Goal: Information Seeking & Learning: Learn about a topic

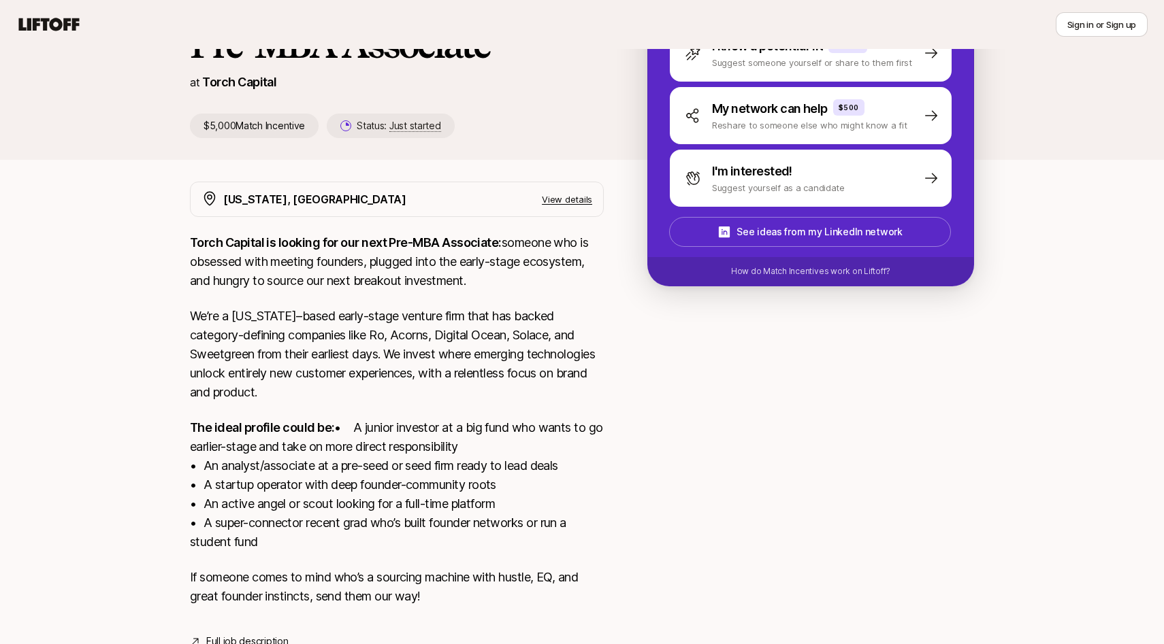
scroll to position [155, 0]
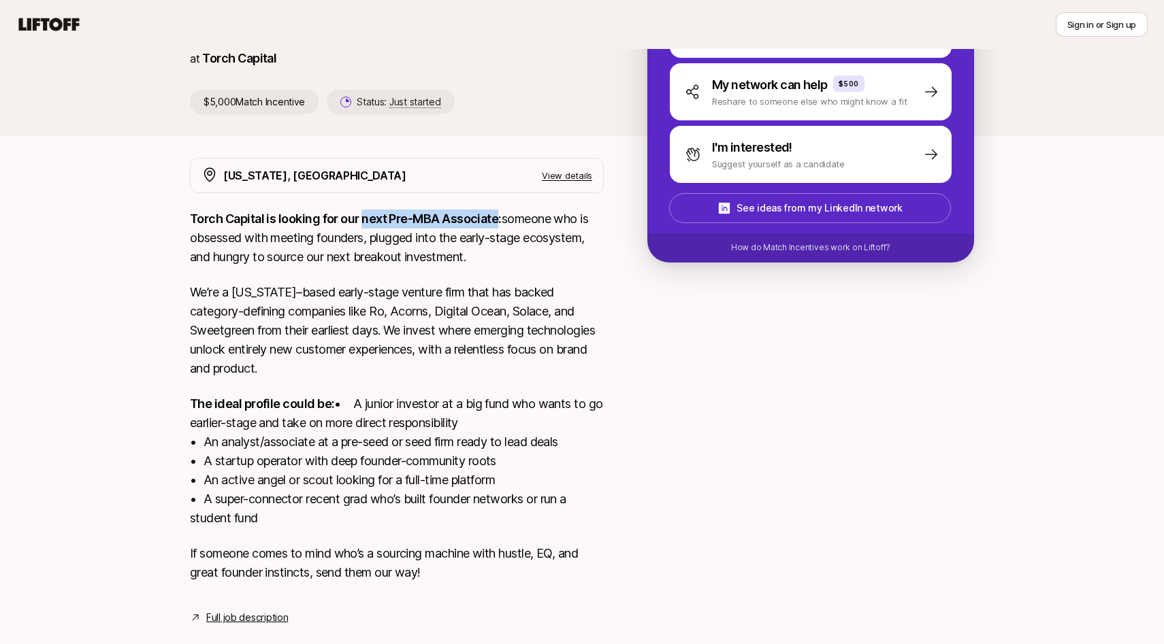
drag, startPoint x: 366, startPoint y: 214, endPoint x: 498, endPoint y: 225, distance: 132.5
click at [498, 225] on strong "Torch Capital is looking for our next Pre-MBA Associate:" at bounding box center [346, 219] width 312 height 14
click at [461, 331] on p "We’re a [US_STATE]–based early-stage venture firm that has backed category-defi…" at bounding box center [397, 330] width 414 height 95
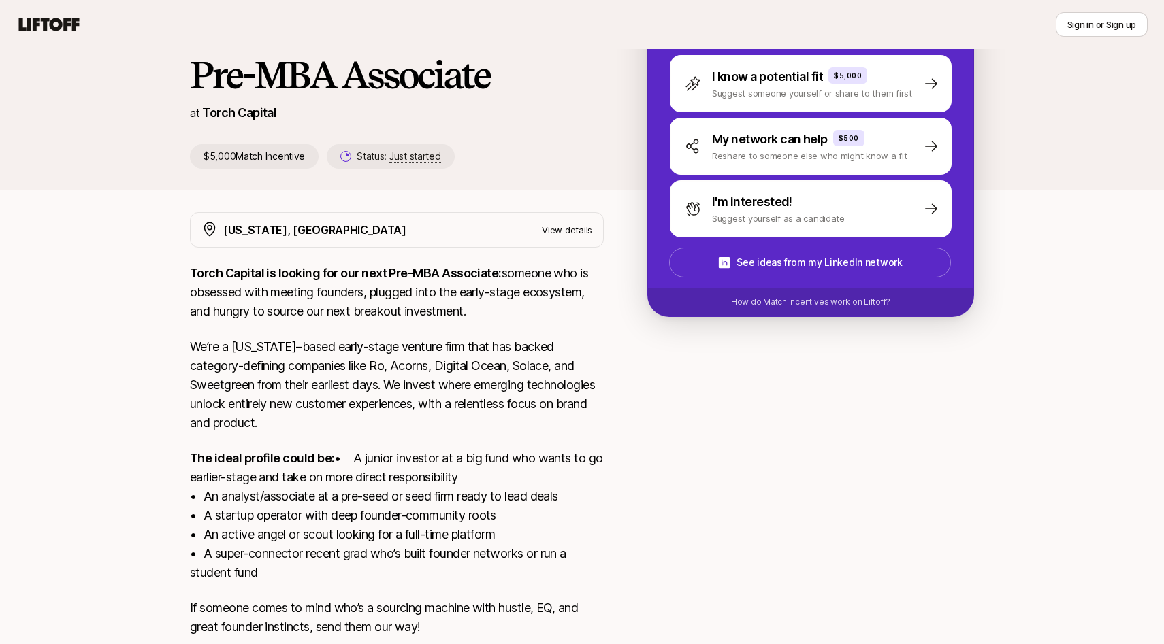
scroll to position [199, 0]
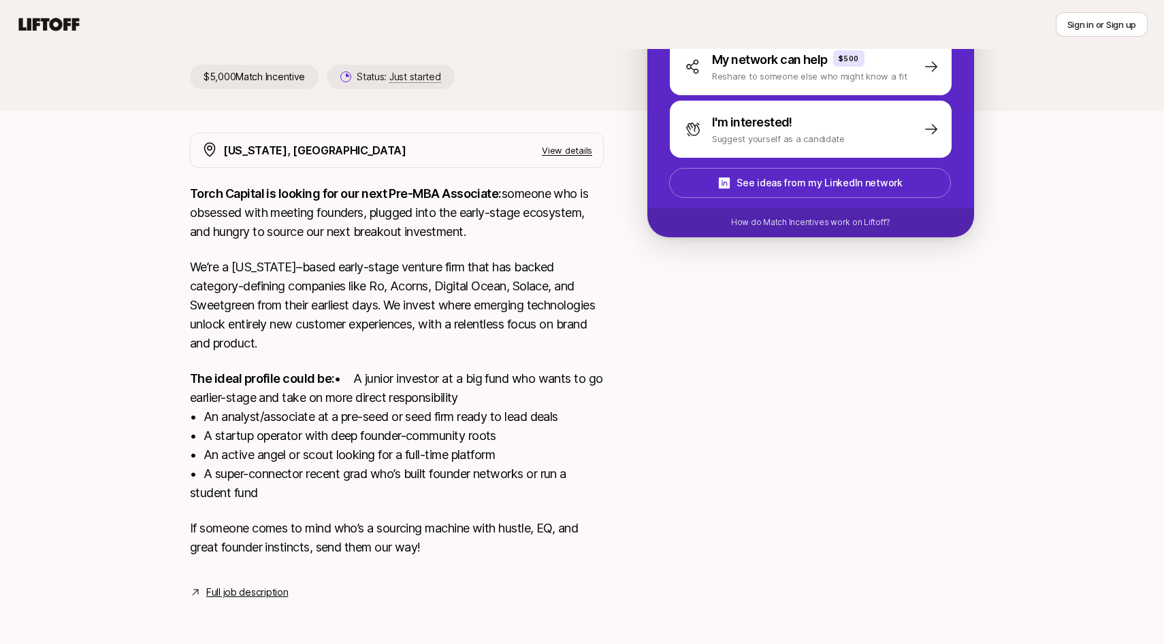
click at [231, 594] on link "Full job description" at bounding box center [247, 593] width 82 height 16
